Goal: Find specific fact: Find specific fact

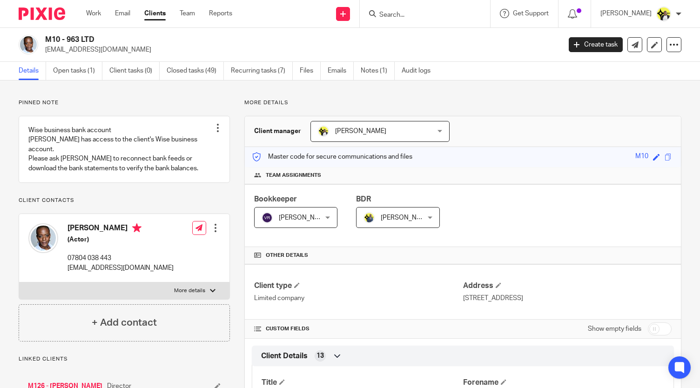
scroll to position [698, 0]
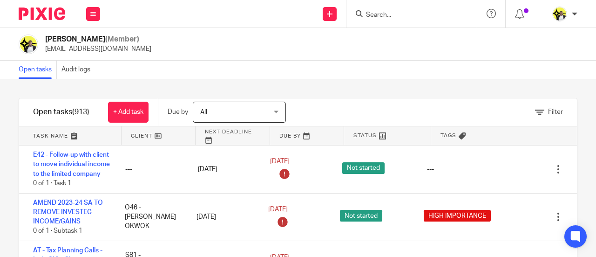
scroll to position [74, 0]
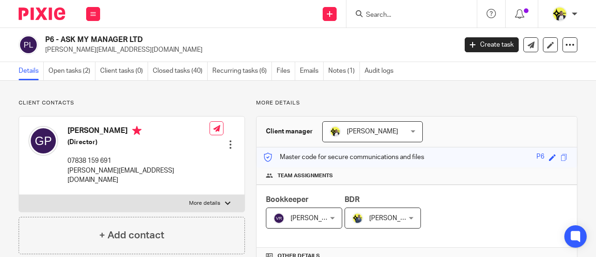
drag, startPoint x: 420, startPoint y: 5, endPoint x: 408, endPoint y: 13, distance: 14.1
click at [419, 7] on div at bounding box center [411, 13] width 130 height 27
click at [404, 13] on input "Search" at bounding box center [407, 15] width 84 height 8
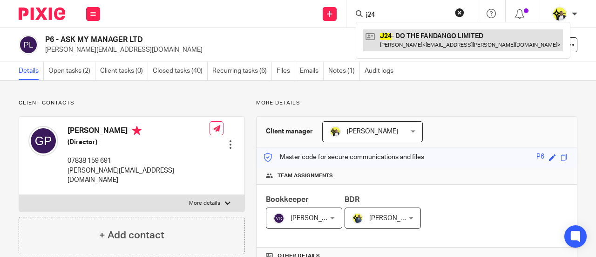
type input "j24"
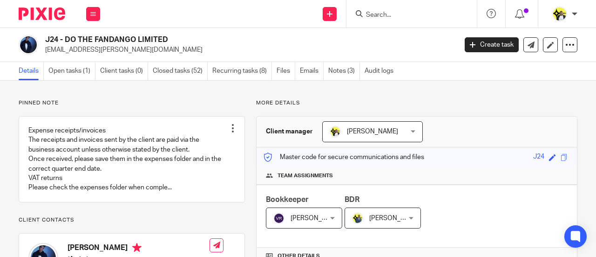
click at [392, 14] on input "Search" at bounding box center [407, 15] width 84 height 8
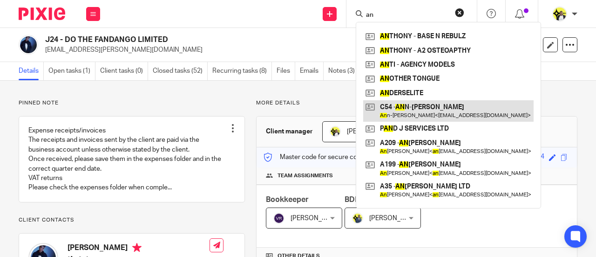
type input "an"
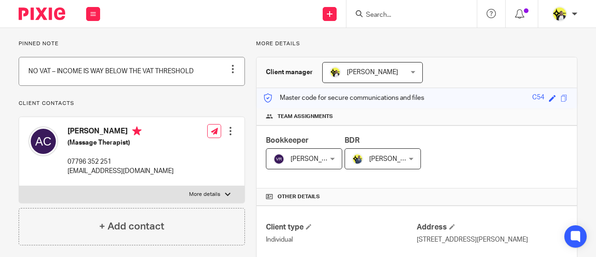
scroll to position [186, 0]
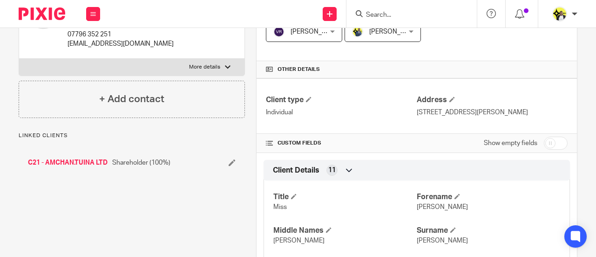
click at [87, 167] on link "C21 - AMCHAN.TUINA LTD" at bounding box center [68, 162] width 80 height 9
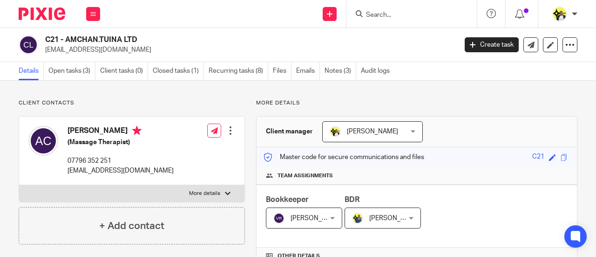
drag, startPoint x: 144, startPoint y: 41, endPoint x: 102, endPoint y: 49, distance: 43.0
click at [102, 49] on div "C21 - AMCHAN.TUINA LTD amkchan@hotmail.co.uk" at bounding box center [248, 45] width 406 height 20
click at [149, 46] on p "[EMAIL_ADDRESS][DOMAIN_NAME]" at bounding box center [248, 49] width 406 height 9
drag, startPoint x: 140, startPoint y: 39, endPoint x: 66, endPoint y: 40, distance: 73.6
click at [66, 40] on h2 "C21 - AMCHAN.TUINA LTD" at bounding box center [207, 40] width 324 height 10
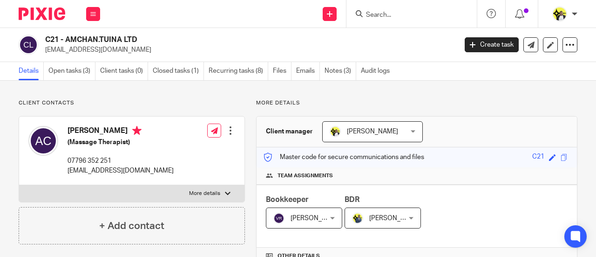
copy h2 "AMCHAN.TUINA LTD"
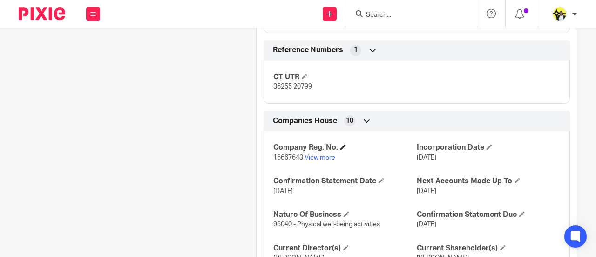
scroll to position [698, 0]
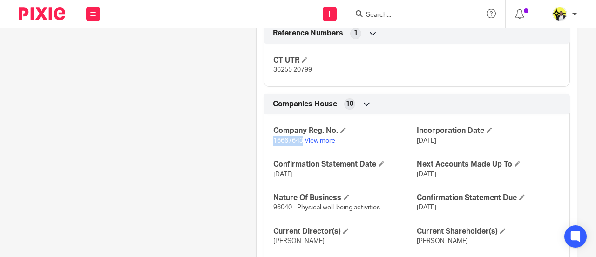
drag, startPoint x: 300, startPoint y: 138, endPoint x: 269, endPoint y: 138, distance: 31.2
click at [269, 138] on div "Company Reg. No. 16667643 View more Incorporation Date 22 Aug 2025 Confirmation…" at bounding box center [417, 199] width 306 height 184
copy span "16667643"
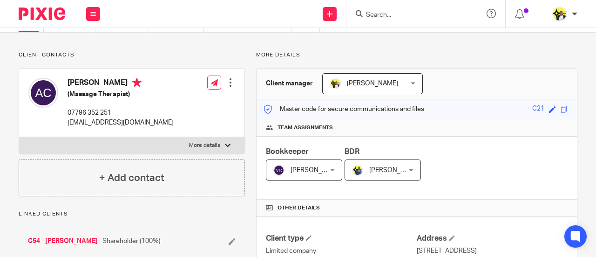
scroll to position [0, 0]
